Goal: Navigation & Orientation: Find specific page/section

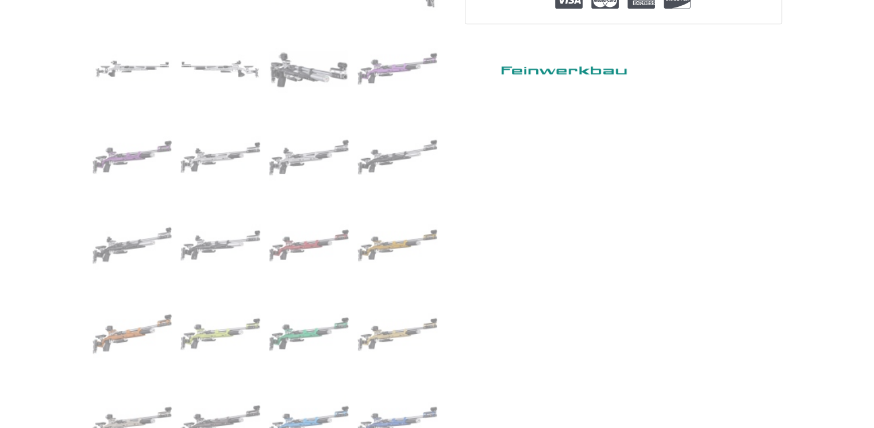
scroll to position [497, 0]
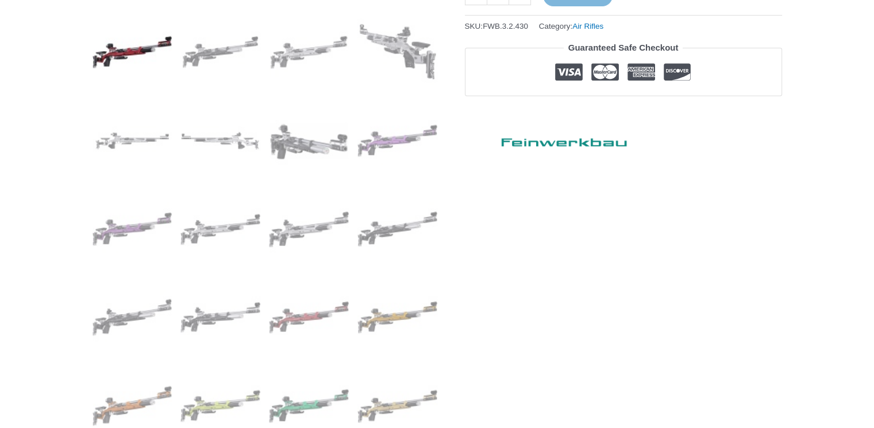
click at [118, 47] on img at bounding box center [133, 52] width 80 height 80
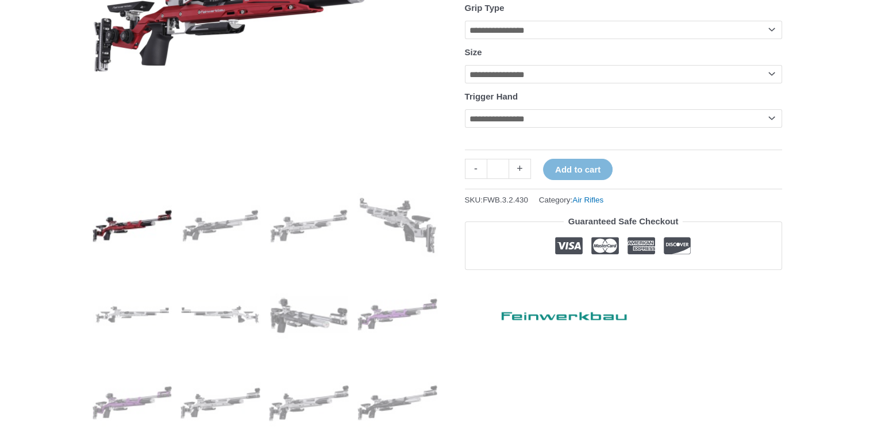
scroll to position [0, 0]
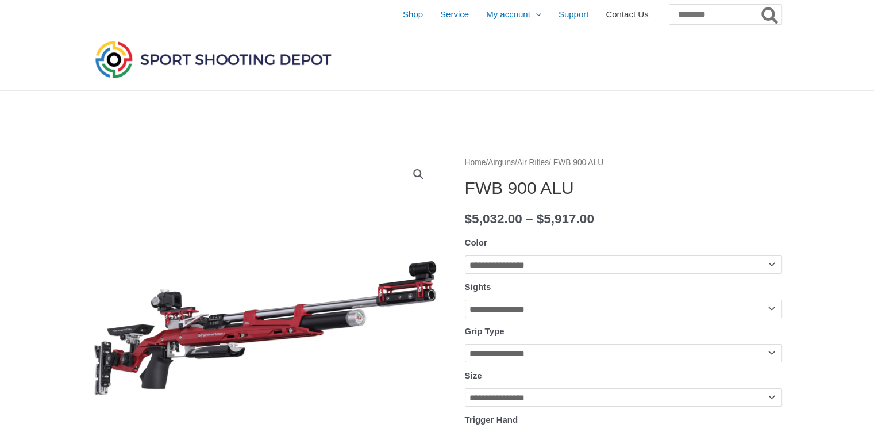
click at [606, 17] on span "Contact Us" at bounding box center [627, 14] width 43 height 29
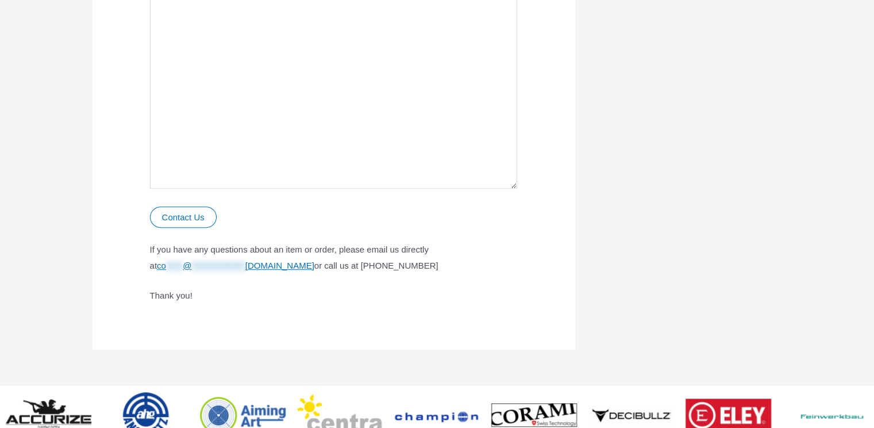
scroll to position [621, 0]
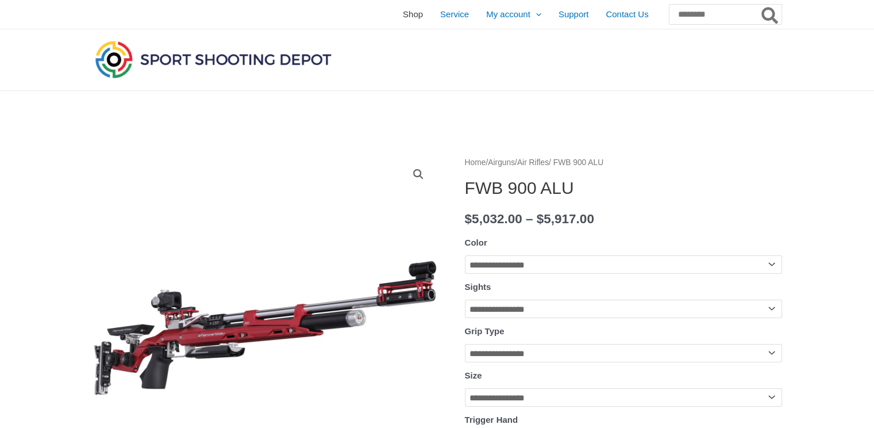
click at [403, 14] on span "Shop" at bounding box center [413, 14] width 20 height 29
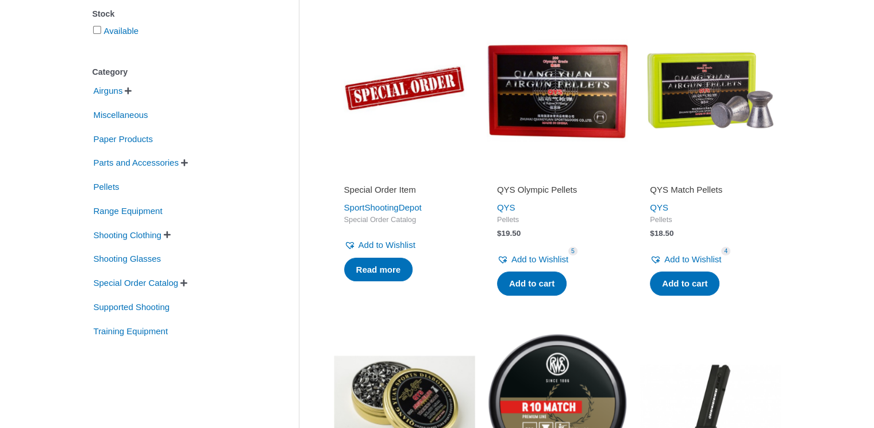
scroll to position [248, 0]
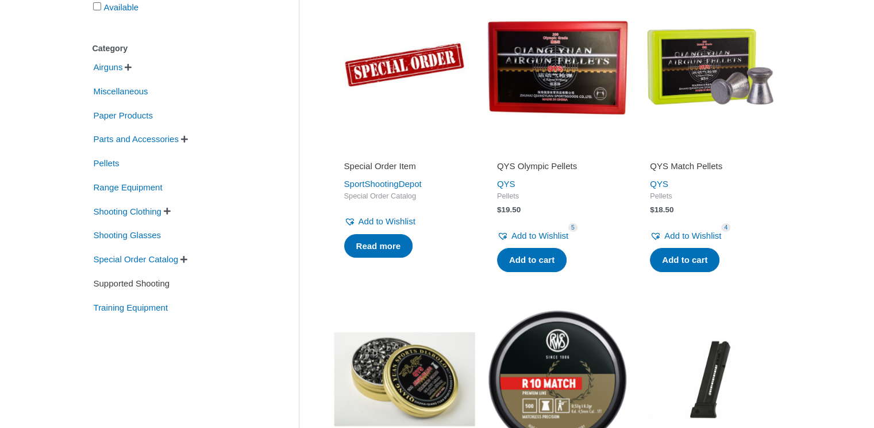
click at [160, 283] on span "Supported Shooting" at bounding box center [132, 284] width 79 height 20
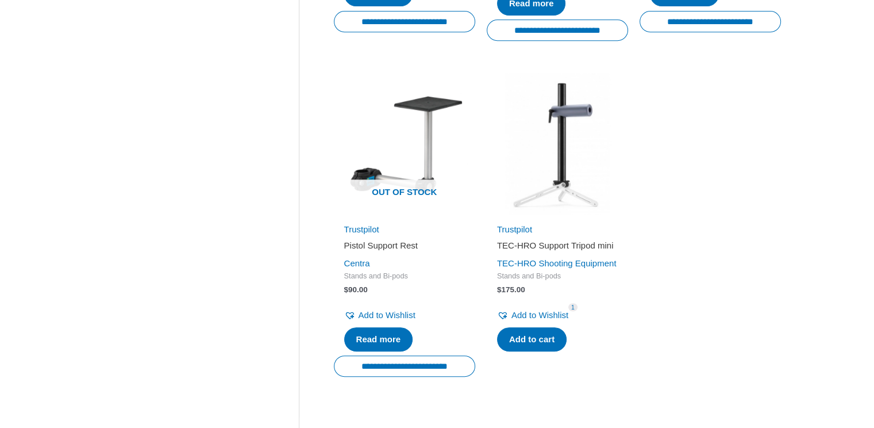
scroll to position [621, 0]
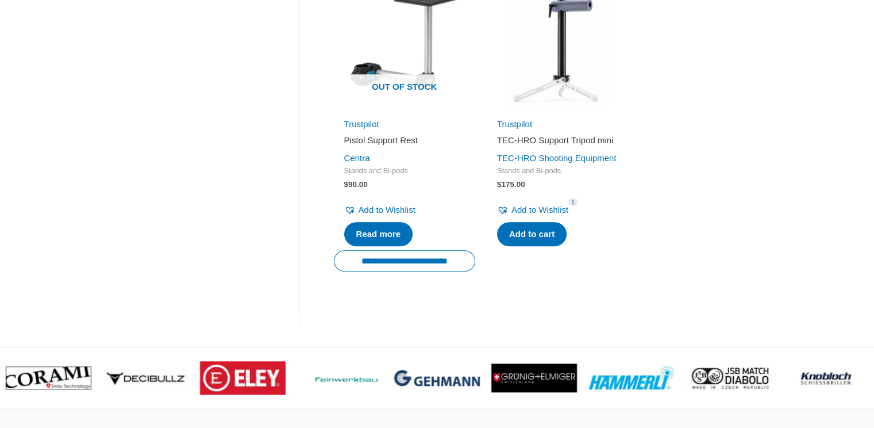
scroll to position [248, 0]
